Goal: Understand process/instructions

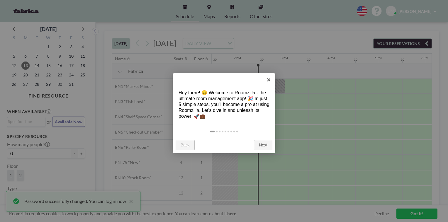
scroll to position [0, 634]
click at [259, 145] on link "Next" at bounding box center [263, 145] width 18 height 11
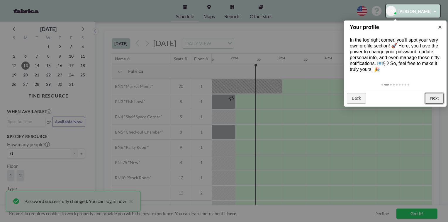
click at [437, 99] on link "Next" at bounding box center [434, 98] width 18 height 11
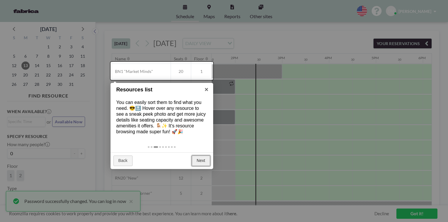
click at [200, 163] on link "Next" at bounding box center [201, 161] width 18 height 11
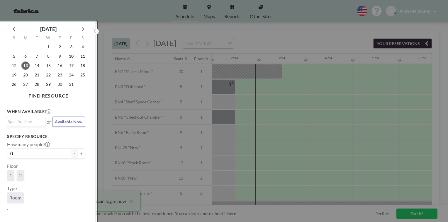
scroll to position [1, 0]
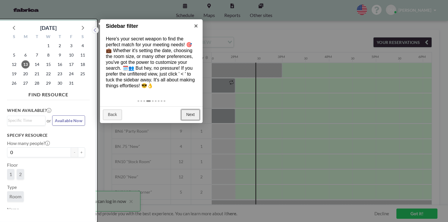
click at [194, 116] on link "Next" at bounding box center [190, 115] width 18 height 11
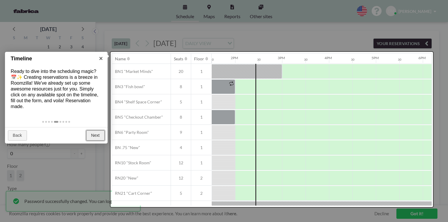
click at [91, 138] on link "Next" at bounding box center [95, 136] width 18 height 11
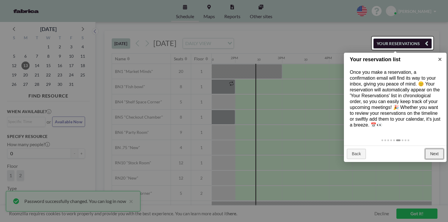
click at [433, 156] on link "Next" at bounding box center [434, 154] width 18 height 11
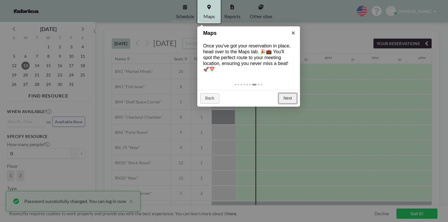
click at [283, 100] on link "Next" at bounding box center [288, 98] width 18 height 11
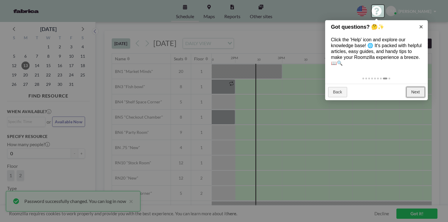
click at [414, 96] on link "Next" at bounding box center [416, 92] width 18 height 11
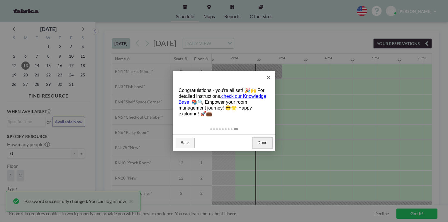
click at [265, 143] on link "Done" at bounding box center [263, 143] width 20 height 11
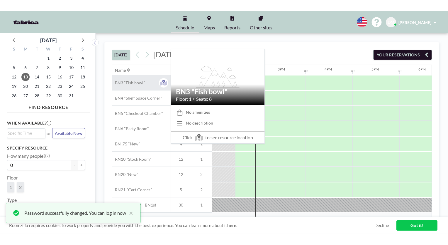
scroll to position [0, 634]
